Goal: Information Seeking & Learning: Check status

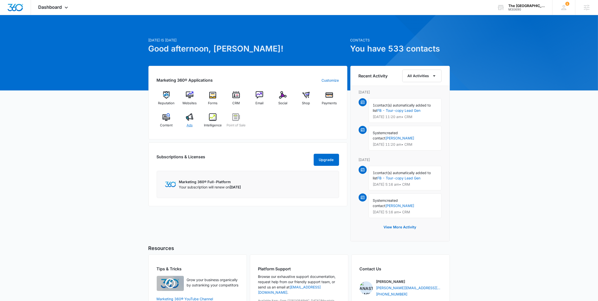
click at [194, 126] on div "Ads" at bounding box center [189, 122] width 19 height 18
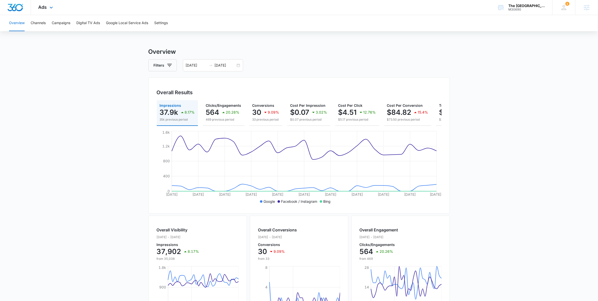
click at [47, 10] on div "Ads Apps Reputation Websites Forms CRM Email Social Shop Payments POS Content A…" at bounding box center [46, 7] width 31 height 15
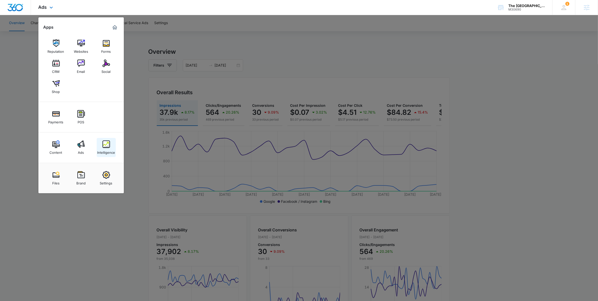
click at [104, 141] on img at bounding box center [106, 144] width 8 height 8
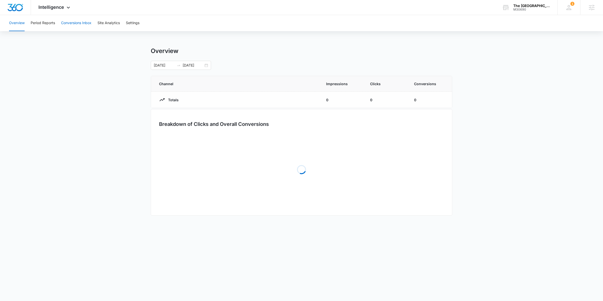
click at [69, 27] on button "Conversions Inbox" at bounding box center [76, 23] width 30 height 16
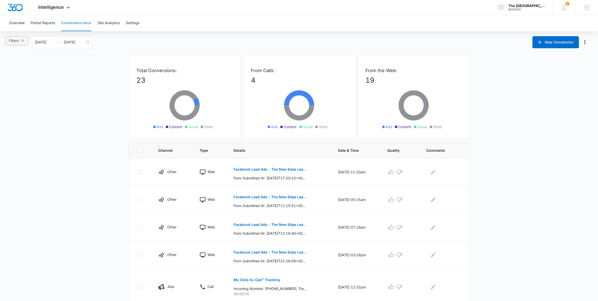
drag, startPoint x: 7, startPoint y: 38, endPoint x: 14, endPoint y: 39, distance: 7.7
click at [13, 38] on button "Filters" at bounding box center [16, 40] width 23 height 9
click at [18, 66] on span "Ads" at bounding box center [17, 67] width 11 height 4
click at [12, 66] on input "Ads" at bounding box center [10, 67] width 4 height 4
radio input "true"
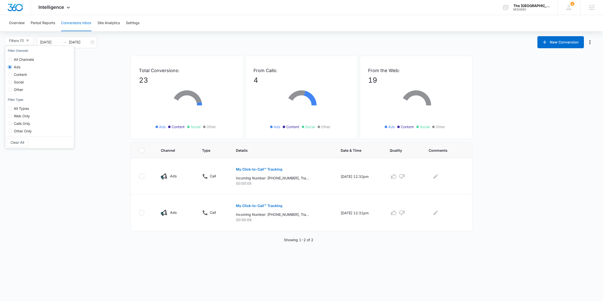
click at [110, 162] on main "Filters (1) Filter Channel : All Channels Ads Content Social Other Filter Type …" at bounding box center [301, 139] width 603 height 206
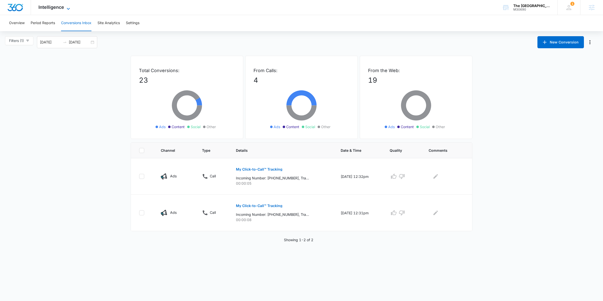
click at [59, 7] on span "Intelligence" at bounding box center [51, 7] width 26 height 5
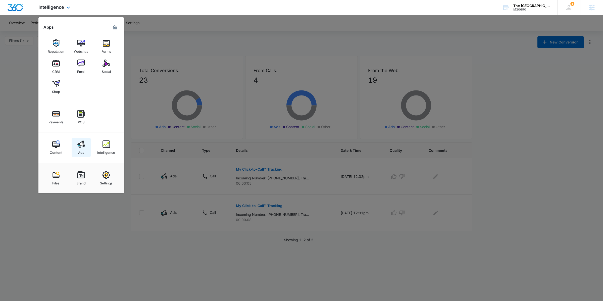
click at [78, 145] on img at bounding box center [81, 144] width 8 height 8
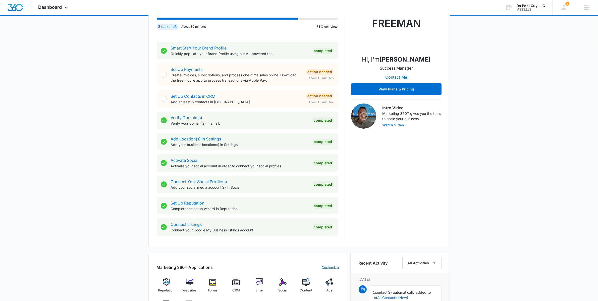
scroll to position [206, 0]
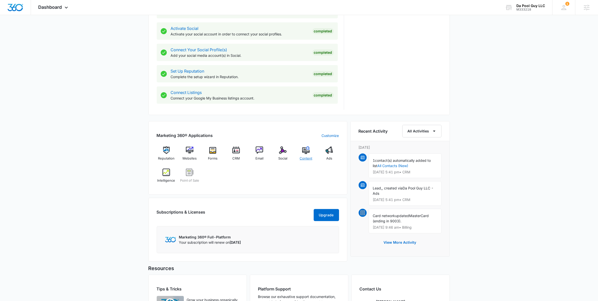
click at [310, 153] on div "Content" at bounding box center [305, 155] width 19 height 18
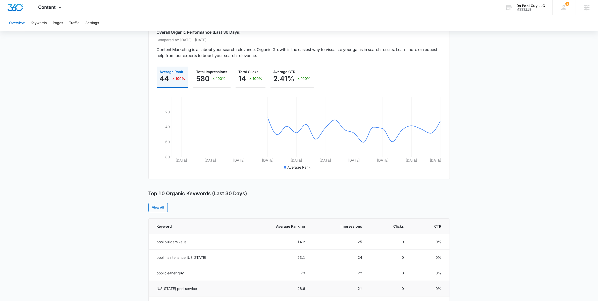
scroll to position [111, 0]
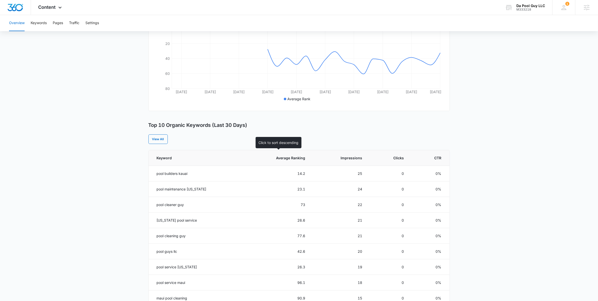
click at [293, 160] on span "Average Ranking" at bounding box center [281, 157] width 48 height 5
click at [103, 134] on main "Overview Overall Organic Performance (Last 30 Days) Compared to: Jun 15, 2025 -…" at bounding box center [299, 179] width 598 height 487
click at [55, 7] on span "Content" at bounding box center [46, 7] width 17 height 5
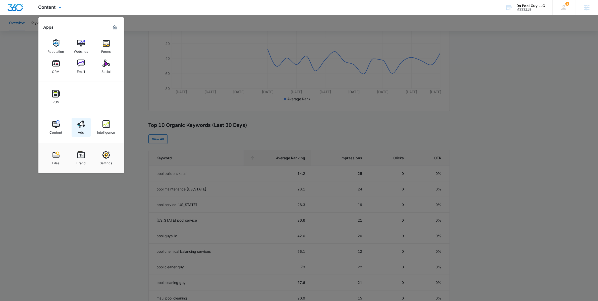
click at [79, 124] on img at bounding box center [81, 124] width 8 height 8
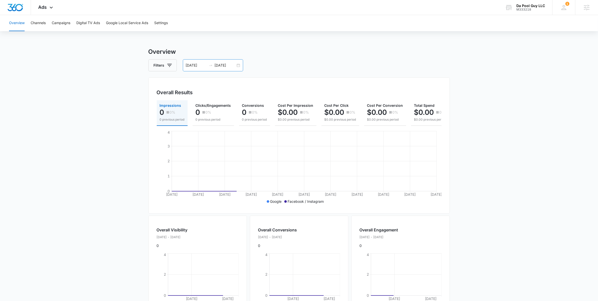
click at [234, 66] on input "07/31/2025" at bounding box center [225, 66] width 21 height 6
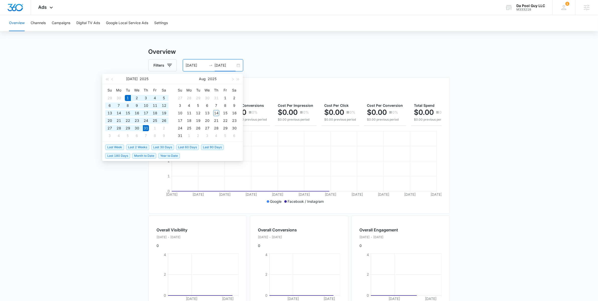
type input "07/31/2025"
click at [150, 147] on li "Last 2 Weeks" at bounding box center [138, 147] width 25 height 9
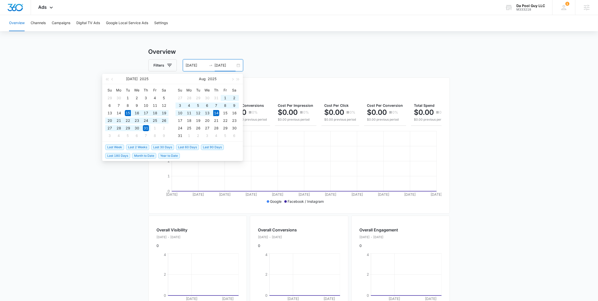
click at [166, 145] on span "Last 30 Days" at bounding box center [162, 147] width 23 height 6
type input "07/15/2025"
type input "08/14/2025"
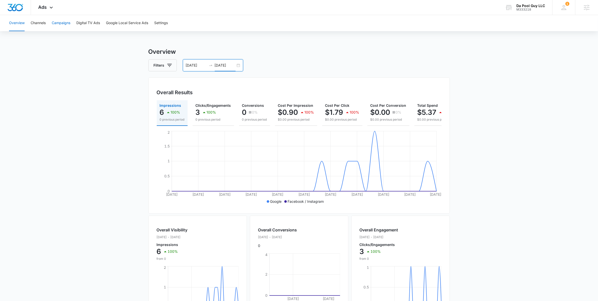
click at [59, 25] on button "Campaigns" at bounding box center [61, 23] width 19 height 16
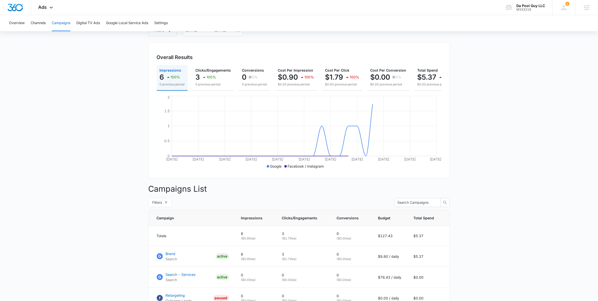
scroll to position [83, 0]
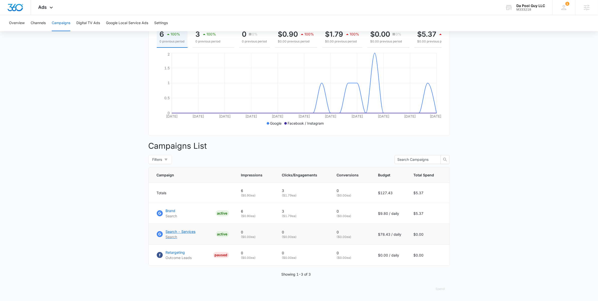
click at [186, 232] on p "Search - Services" at bounding box center [181, 231] width 30 height 5
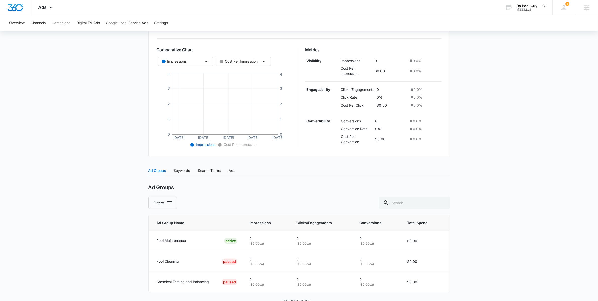
scroll to position [78, 0]
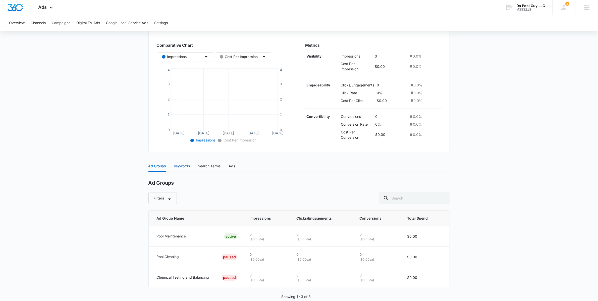
click at [186, 167] on div "Keywords" at bounding box center [182, 166] width 16 height 6
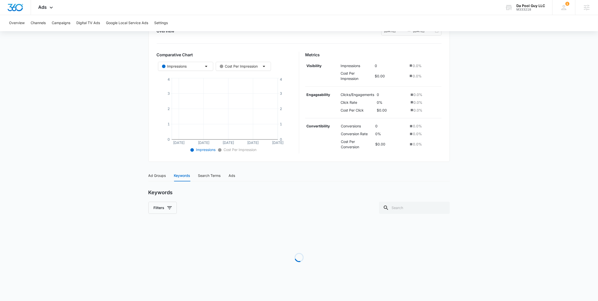
scroll to position [63, 0]
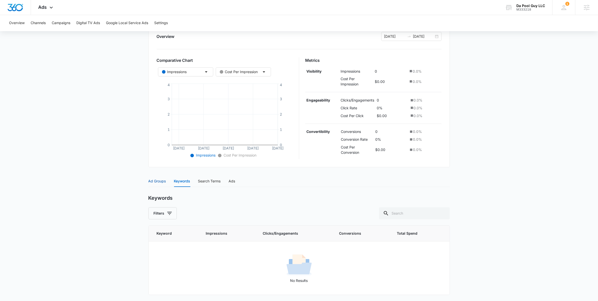
click at [159, 181] on div "Ad Groups" at bounding box center [157, 181] width 18 height 6
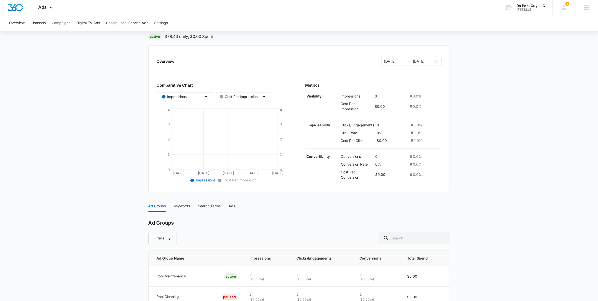
scroll to position [38, 0]
click at [50, 8] on icon at bounding box center [51, 9] width 6 height 6
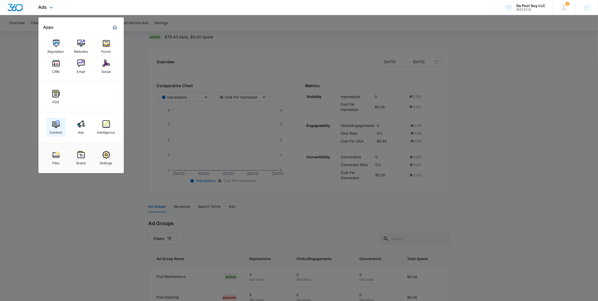
click at [54, 122] on img at bounding box center [56, 124] width 8 height 8
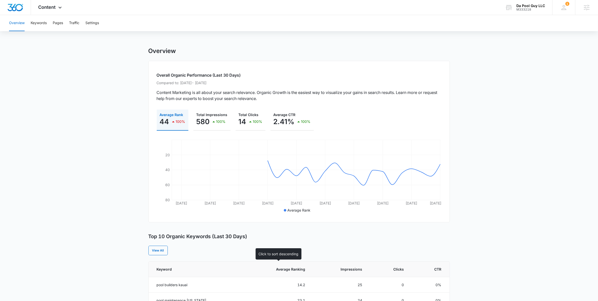
click at [294, 266] on th "Average Ranking" at bounding box center [278, 269] width 68 height 16
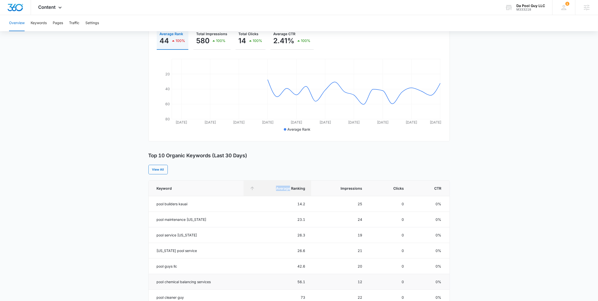
scroll to position [107, 0]
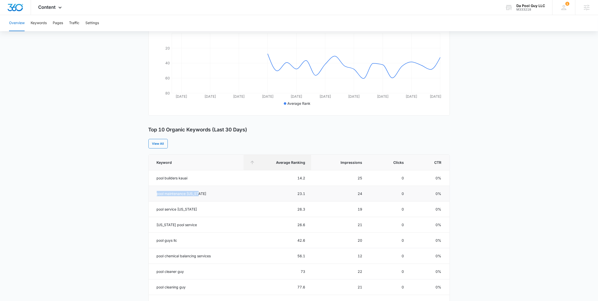
drag, startPoint x: 156, startPoint y: 194, endPoint x: 203, endPoint y: 193, distance: 46.7
click at [203, 193] on td "pool maintenance hawaii" at bounding box center [196, 194] width 95 height 16
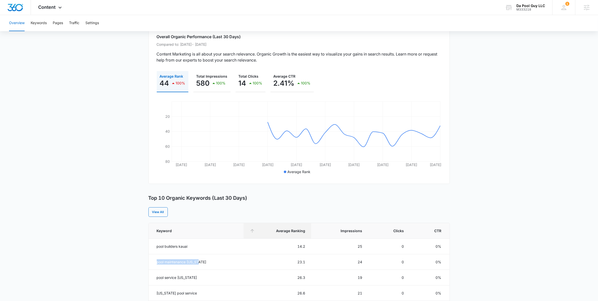
scroll to position [10, 0]
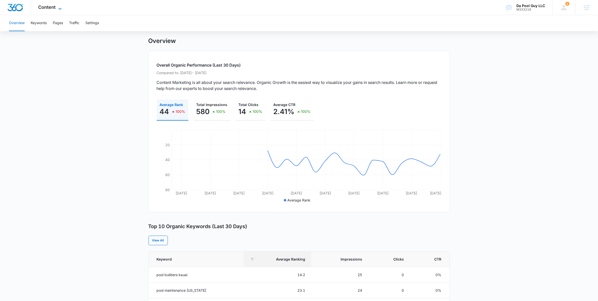
click at [53, 8] on span "Content" at bounding box center [46, 7] width 17 height 5
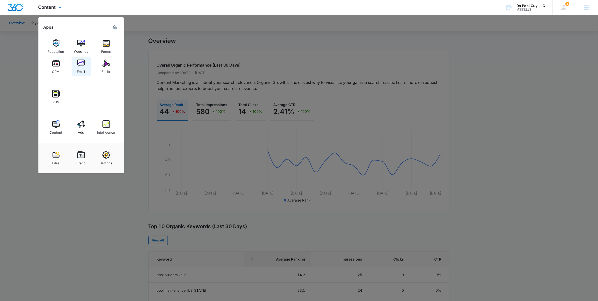
click at [78, 65] on img at bounding box center [81, 64] width 8 height 8
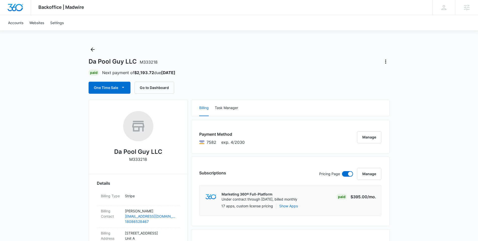
scroll to position [2, 0]
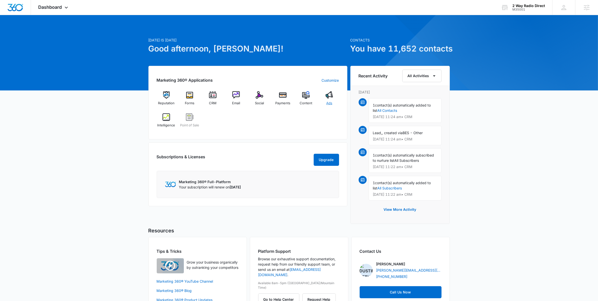
click at [324, 99] on div "Ads" at bounding box center [329, 100] width 19 height 18
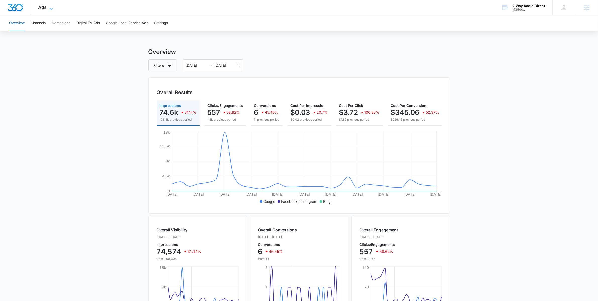
click at [45, 5] on span "Ads" at bounding box center [42, 7] width 9 height 5
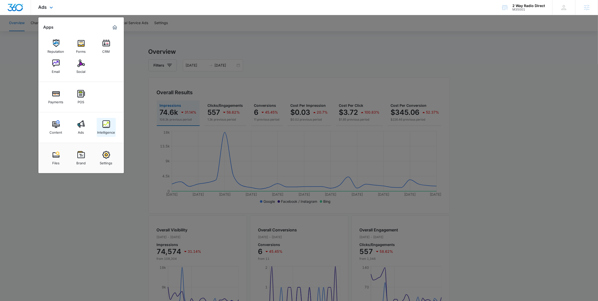
click at [103, 129] on div "Intelligence" at bounding box center [106, 131] width 18 height 7
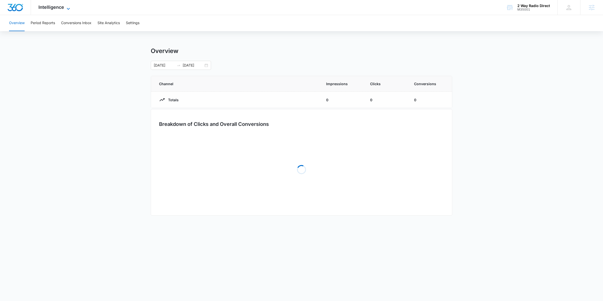
click at [63, 10] on span "Intelligence" at bounding box center [51, 7] width 26 height 5
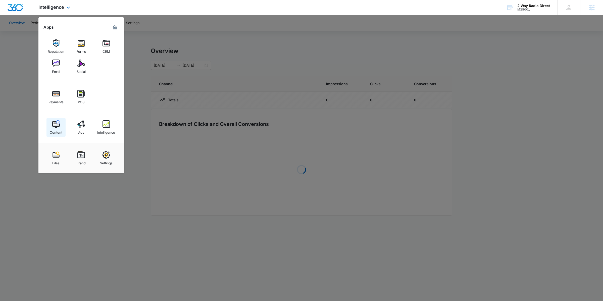
click at [62, 128] on div "Content" at bounding box center [56, 131] width 13 height 7
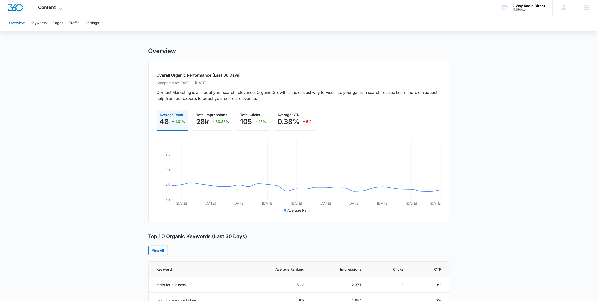
click at [62, 9] on icon at bounding box center [60, 9] width 6 height 6
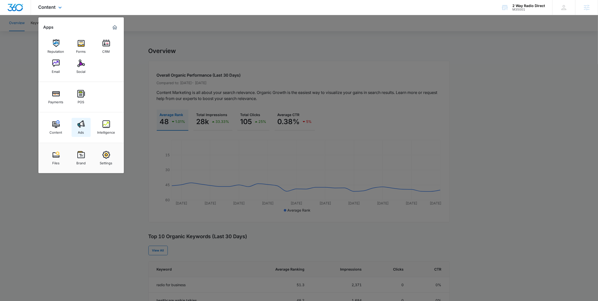
click at [74, 128] on link "Ads" at bounding box center [81, 127] width 19 height 19
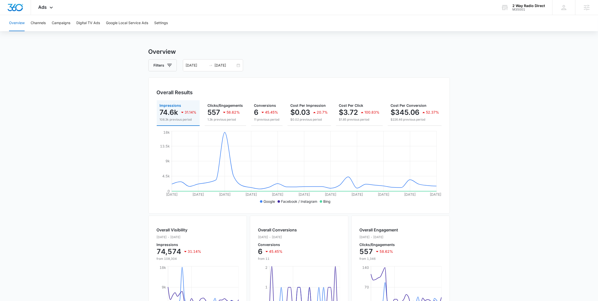
click at [313, 67] on div "Filters 07/14/2025 08/13/2025" at bounding box center [298, 65] width 301 height 12
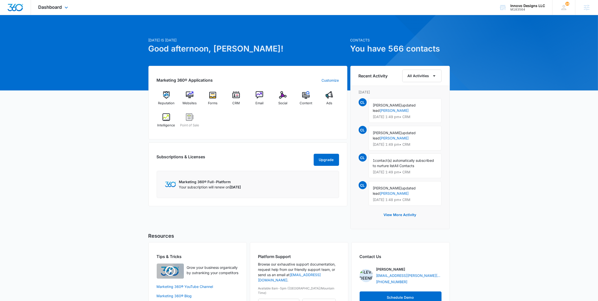
click at [60, 10] on div "Dashboard Apps Reputation Websites Forms CRM Email Social POS Content Ads Intel…" at bounding box center [54, 7] width 46 height 15
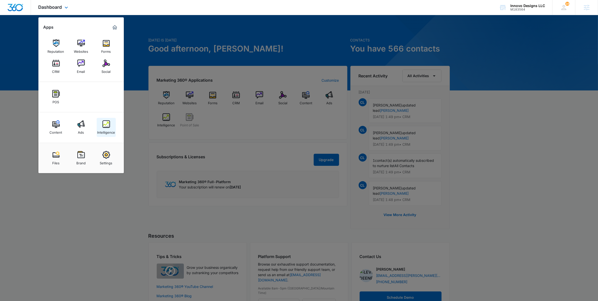
click at [100, 119] on link "Intelligence" at bounding box center [106, 127] width 19 height 19
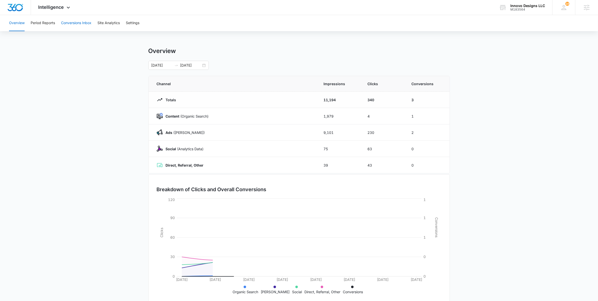
click at [64, 23] on button "Conversions Inbox" at bounding box center [76, 23] width 30 height 16
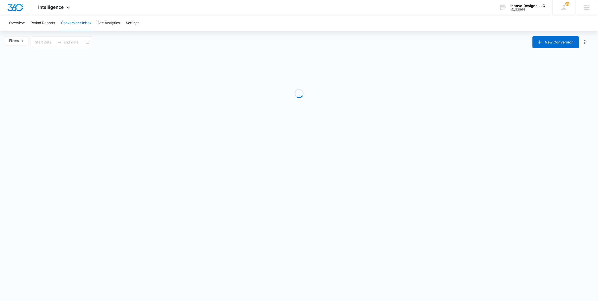
type input "[DATE]"
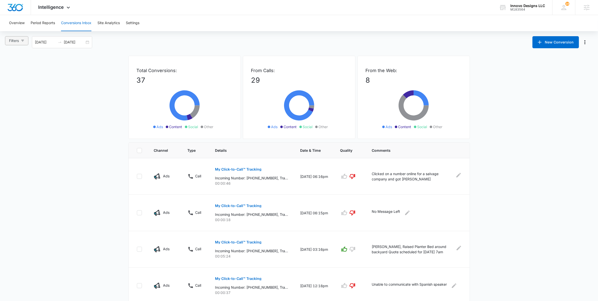
click at [16, 39] on span "Filters" at bounding box center [14, 41] width 10 height 6
click at [21, 63] on label "Ads" at bounding box center [22, 65] width 28 height 8
click at [12, 65] on input "Ads" at bounding box center [10, 67] width 4 height 4
radio input "true"
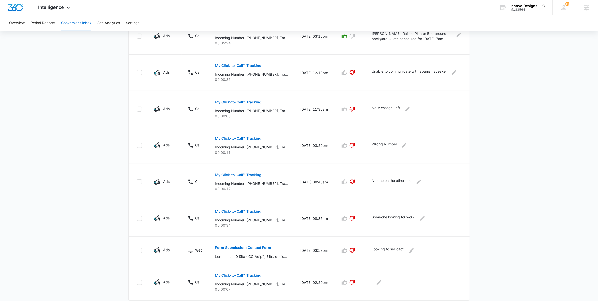
scroll to position [229, 0]
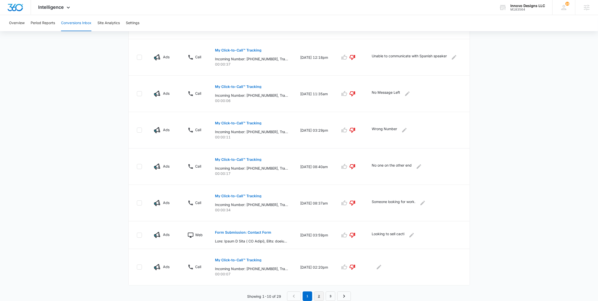
click at [320, 298] on link "2" at bounding box center [319, 296] width 10 height 10
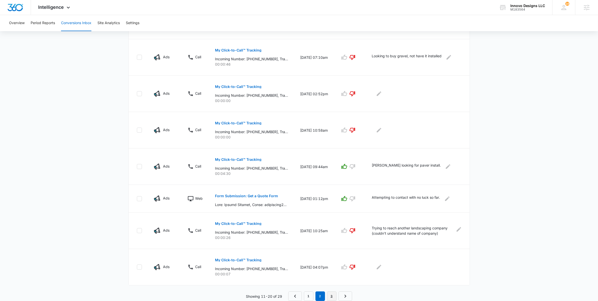
click at [330, 297] on link "3" at bounding box center [332, 296] width 10 height 10
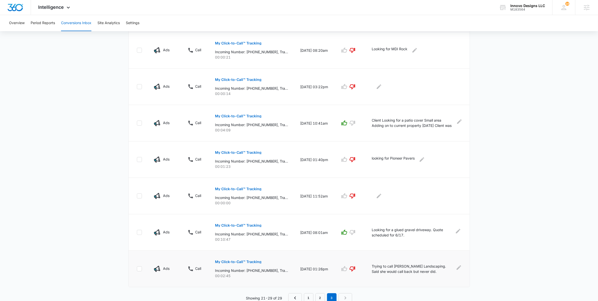
scroll to position [201, 0]
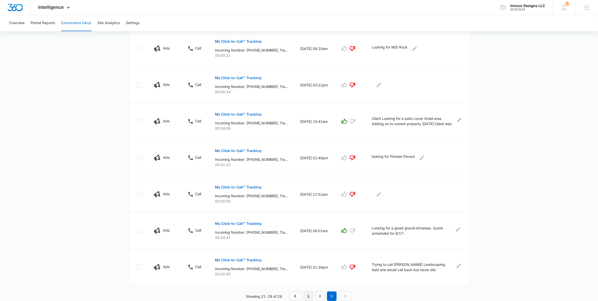
click at [311, 298] on link "1" at bounding box center [309, 296] width 10 height 10
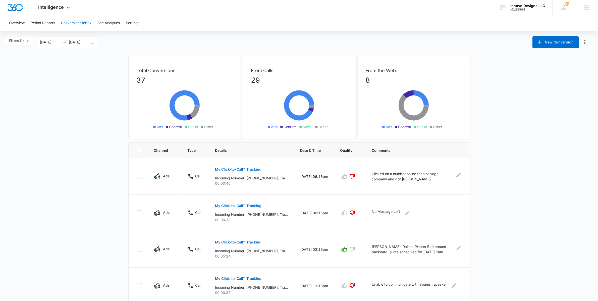
click at [69, 4] on div "Intelligence Apps Reputation Websites Forms CRM Email Social POS Content Ads In…" at bounding box center [55, 7] width 48 height 15
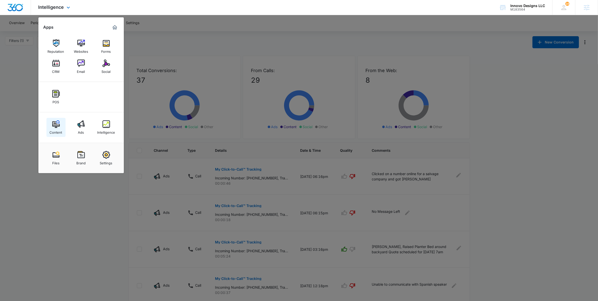
click at [60, 123] on link "Content" at bounding box center [55, 127] width 19 height 19
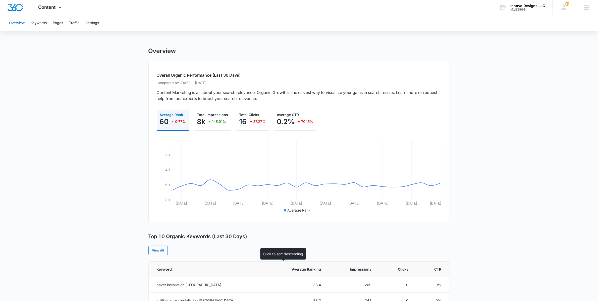
click at [284, 264] on th "Average Ranking" at bounding box center [297, 269] width 60 height 16
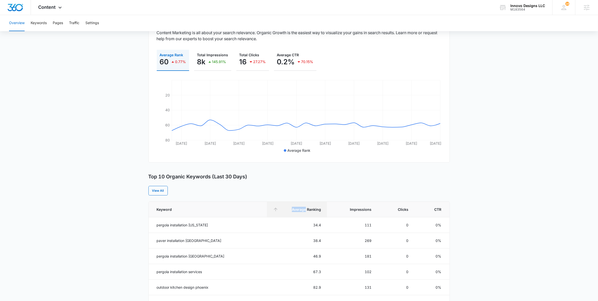
scroll to position [89, 0]
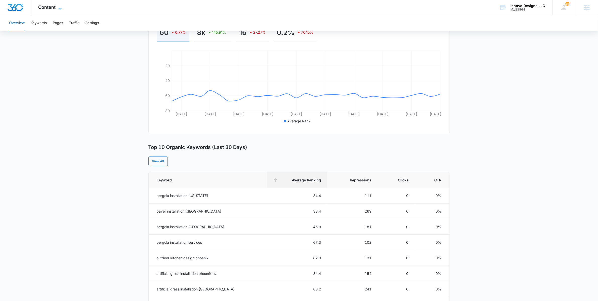
click at [53, 8] on span "Content" at bounding box center [46, 7] width 17 height 5
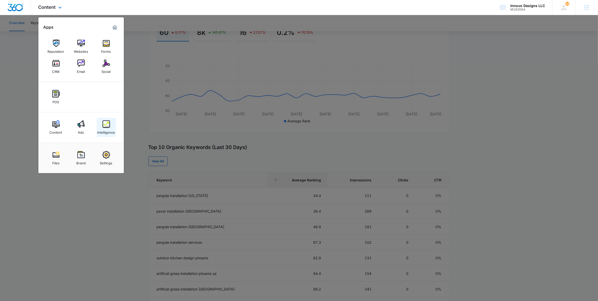
click at [113, 124] on link "Intelligence" at bounding box center [106, 127] width 19 height 19
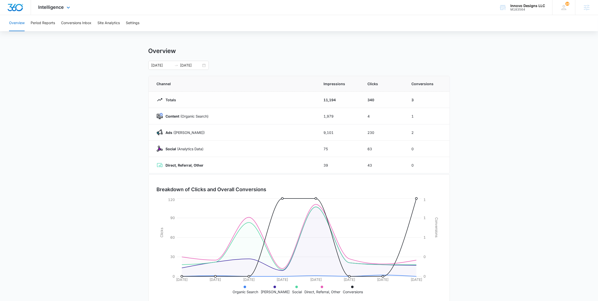
click at [64, 7] on div "Intelligence Apps Reputation Websites Forms CRM Email Social POS Content Ads In…" at bounding box center [55, 7] width 48 height 15
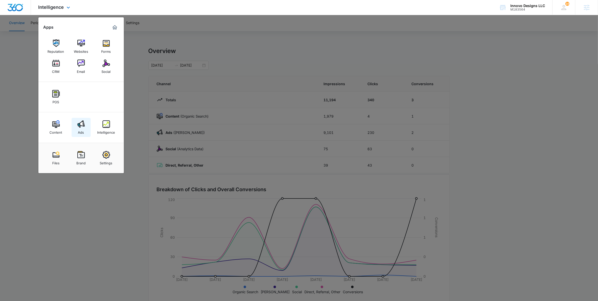
click at [80, 132] on div "Ads" at bounding box center [81, 131] width 6 height 7
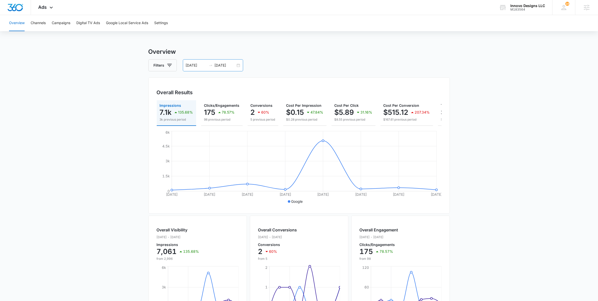
click at [239, 65] on div "[DATE] [DATE]" at bounding box center [213, 65] width 60 height 12
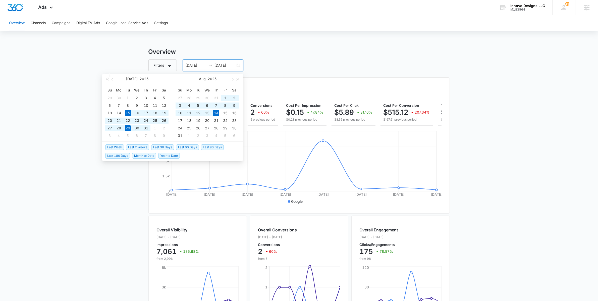
click at [158, 146] on span "Last 30 Days" at bounding box center [162, 147] width 23 height 6
type input "[DATE]"
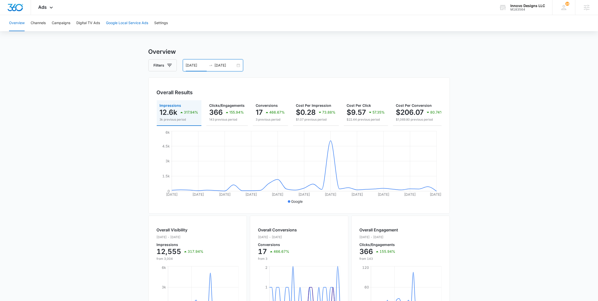
click at [129, 26] on button "Google Local Service Ads" at bounding box center [127, 23] width 42 height 16
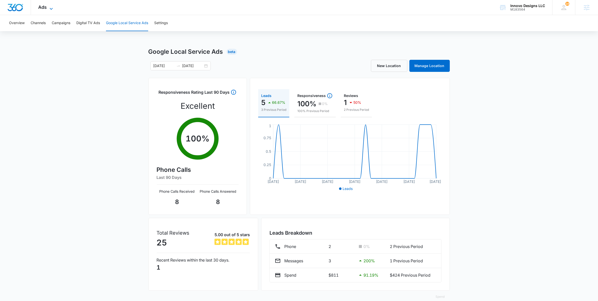
click at [52, 9] on icon at bounding box center [51, 9] width 6 height 6
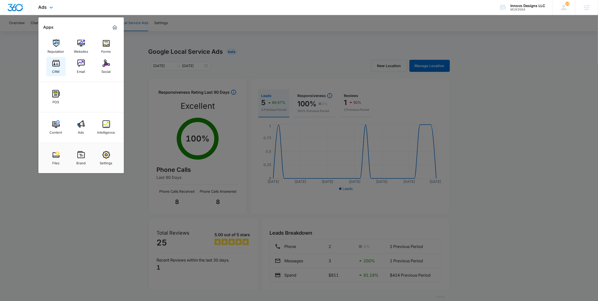
click at [57, 71] on div "CRM" at bounding box center [56, 70] width 8 height 7
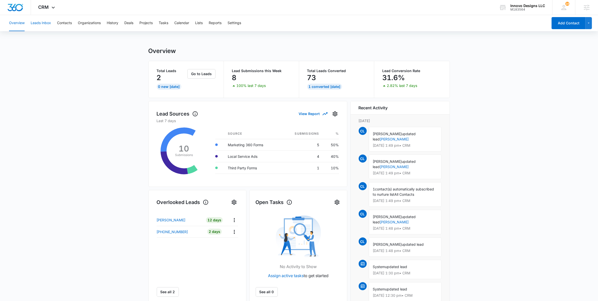
click at [44, 24] on button "Leads Inbox" at bounding box center [41, 23] width 20 height 16
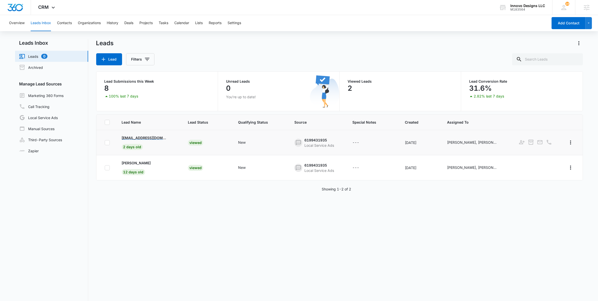
click at [147, 139] on p "[EMAIL_ADDRESS][DOMAIN_NAME]" at bounding box center [144, 137] width 45 height 5
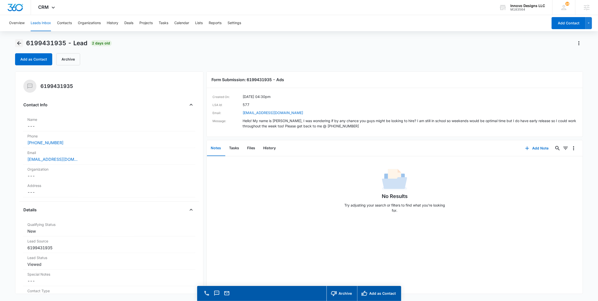
click at [20, 43] on icon "Back" at bounding box center [19, 43] width 4 height 4
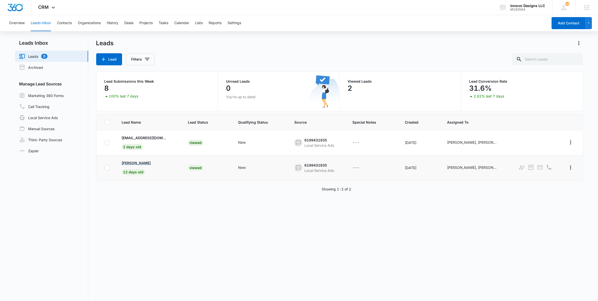
click at [129, 162] on p "[PERSON_NAME]" at bounding box center [136, 162] width 29 height 5
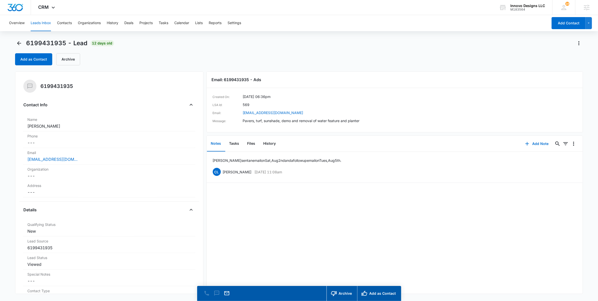
click at [286, 233] on div "[PERSON_NAME] sent an email [DATE][DATE] and a follow up email [DATE][DATE]. CL…" at bounding box center [395, 223] width 376 height 142
click at [18, 44] on icon "Back" at bounding box center [19, 43] width 6 height 6
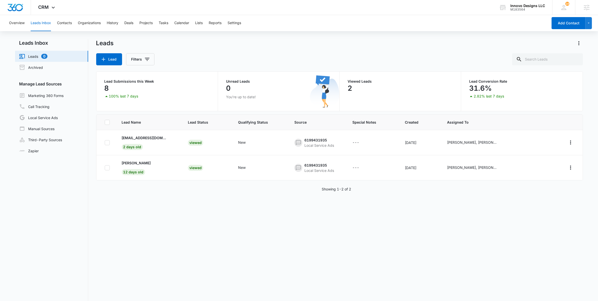
click at [139, 67] on div "Leads Lead Filters Lead Submissions this Week 8 100% last 7 days Unread Leads 0…" at bounding box center [339, 188] width 487 height 298
click at [139, 63] on button "Filters" at bounding box center [140, 59] width 28 height 12
click at [182, 92] on div "Lead Source" at bounding box center [162, 91] width 58 height 8
click at [153, 242] on div "Lead Name Lead Status Qualifying Status Source Special Notes Created Assigned T…" at bounding box center [339, 225] width 487 height 223
click at [134, 164] on p "[PERSON_NAME]" at bounding box center [136, 162] width 29 height 5
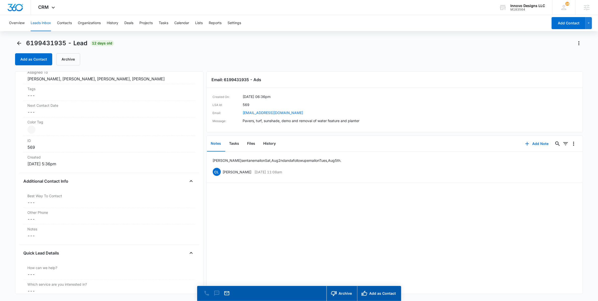
scroll to position [145, 0]
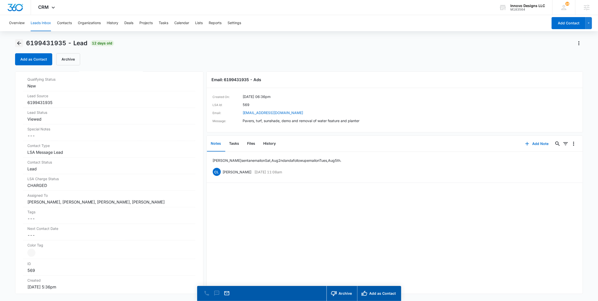
click at [21, 44] on icon "Back" at bounding box center [19, 43] width 6 height 6
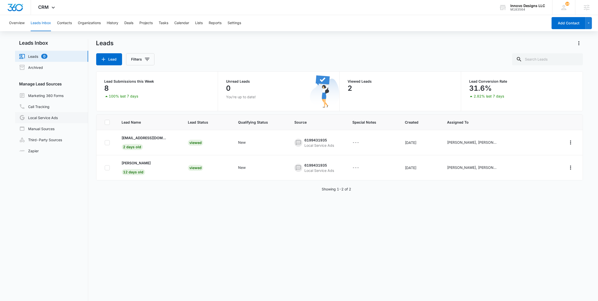
click at [50, 117] on link "Local Service Ads" at bounding box center [38, 118] width 39 height 6
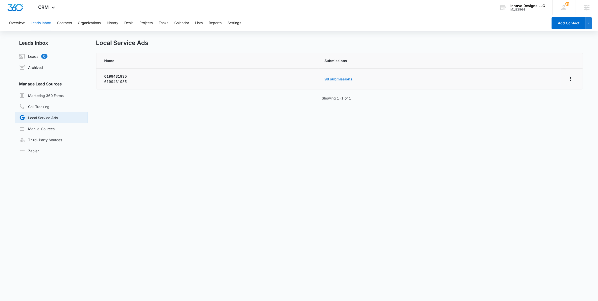
click at [343, 78] on link "98 submissions" at bounding box center [339, 79] width 28 height 4
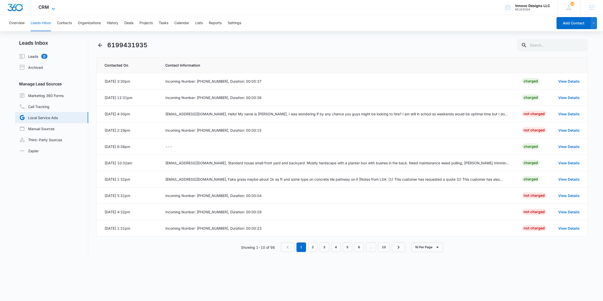
click at [47, 6] on span "CRM" at bounding box center [43, 7] width 11 height 5
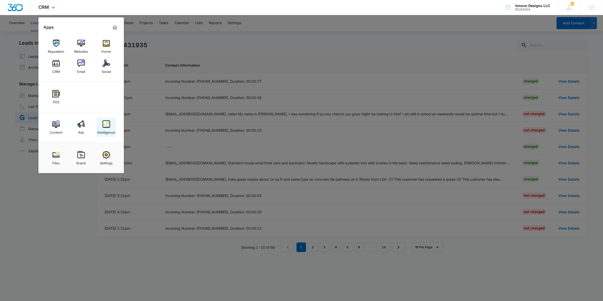
click at [104, 127] on img at bounding box center [106, 124] width 8 height 8
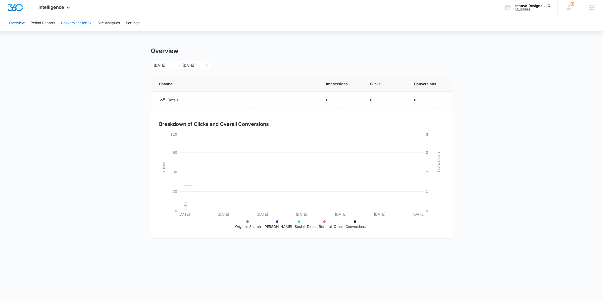
click at [74, 22] on button "Conversions Inbox" at bounding box center [76, 23] width 30 height 16
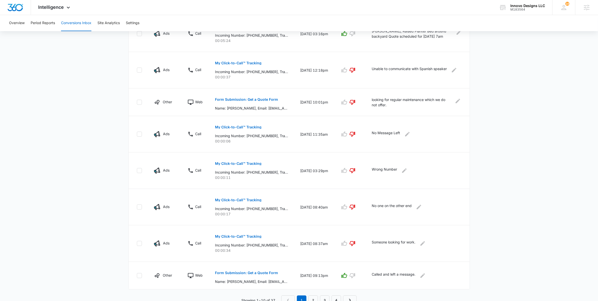
scroll to position [220, 0]
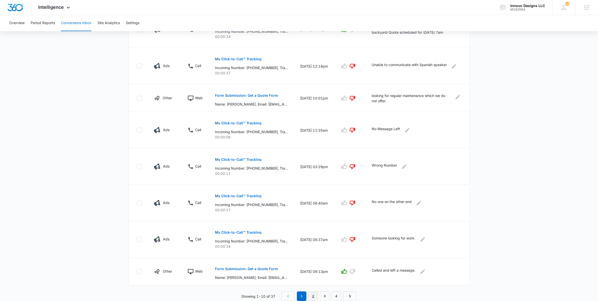
click at [310, 296] on link "2" at bounding box center [313, 296] width 10 height 10
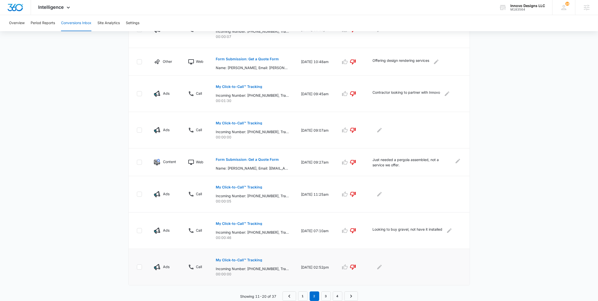
scroll to position [202, 0]
click at [308, 297] on nav "1 2 3 4" at bounding box center [320, 296] width 75 height 10
click at [306, 297] on link "1" at bounding box center [303, 296] width 10 height 10
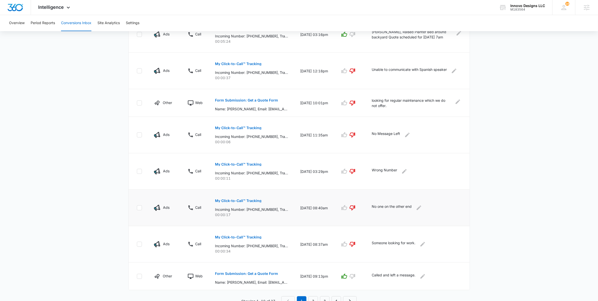
scroll to position [220, 0]
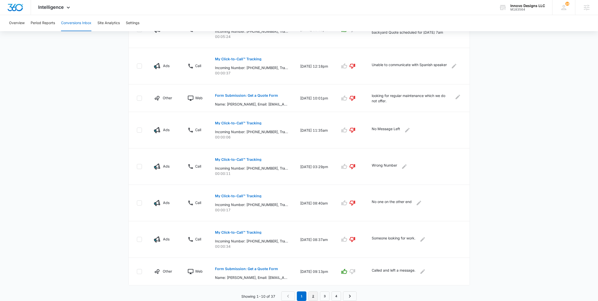
click at [311, 297] on link "2" at bounding box center [313, 296] width 10 height 10
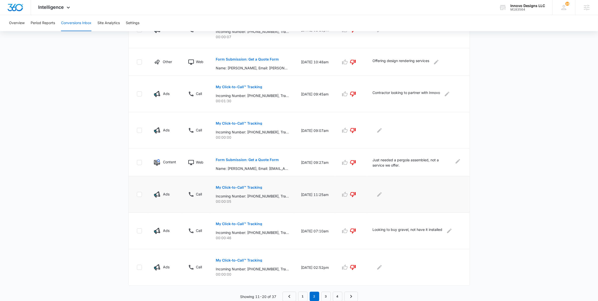
scroll to position [202, 0]
click at [330, 298] on link "3" at bounding box center [326, 296] width 10 height 10
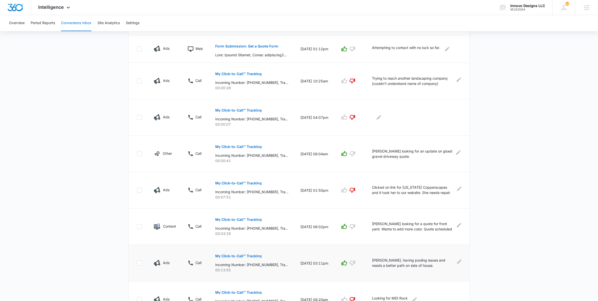
scroll to position [201, 0]
